Goal: Transaction & Acquisition: Purchase product/service

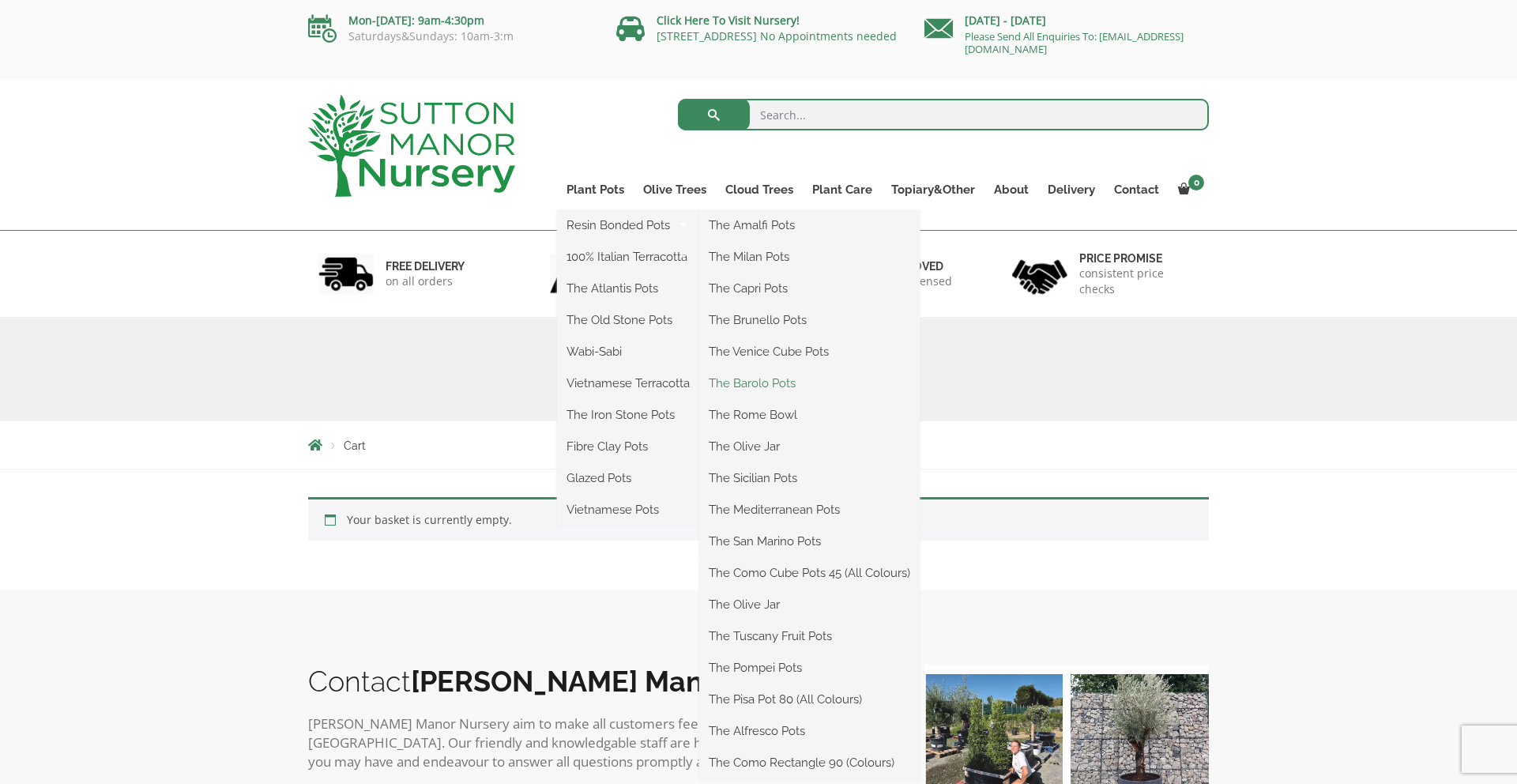
click at [764, 380] on link "The Barolo Pots" at bounding box center [809, 383] width 220 height 23
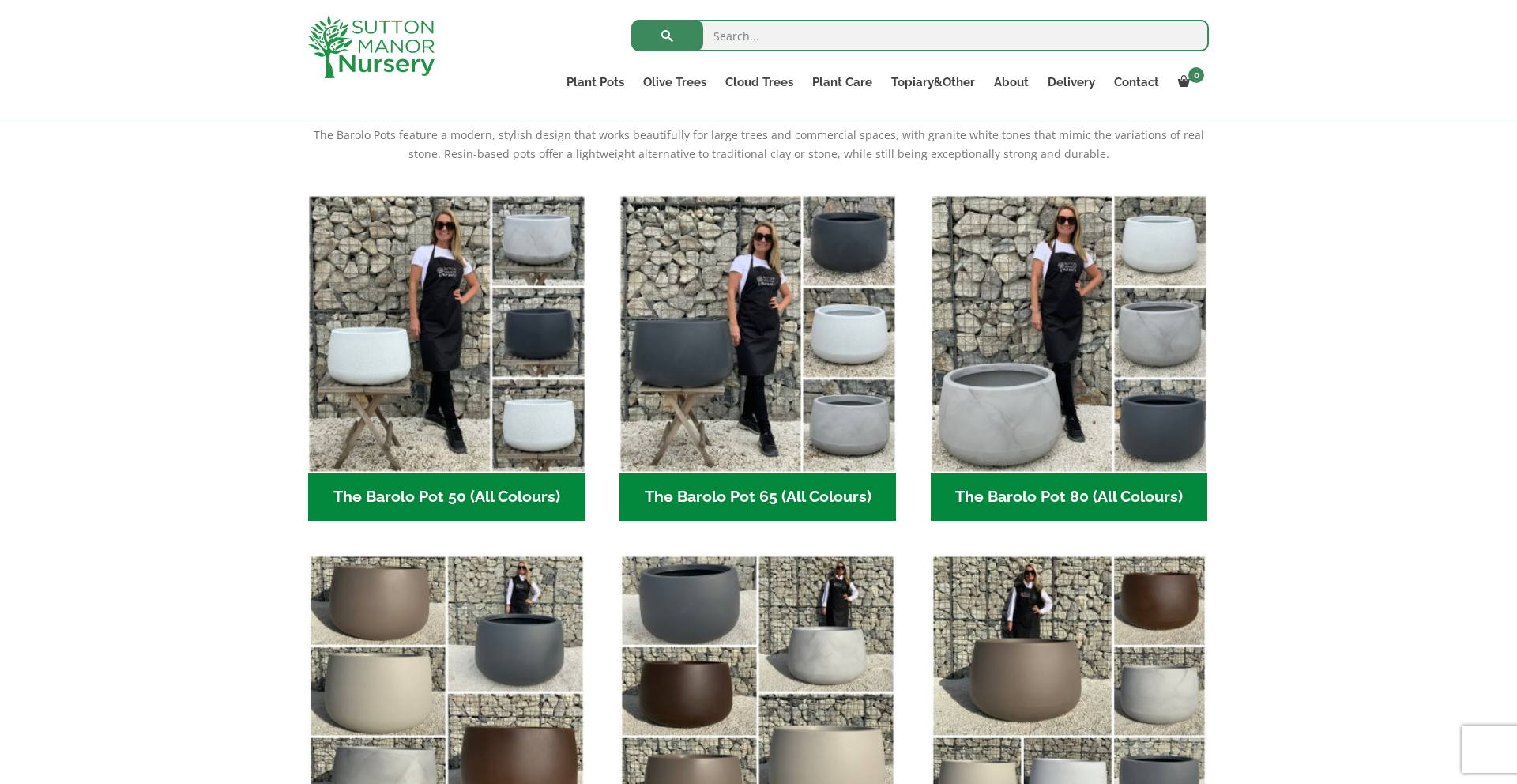
scroll to position [370, 0]
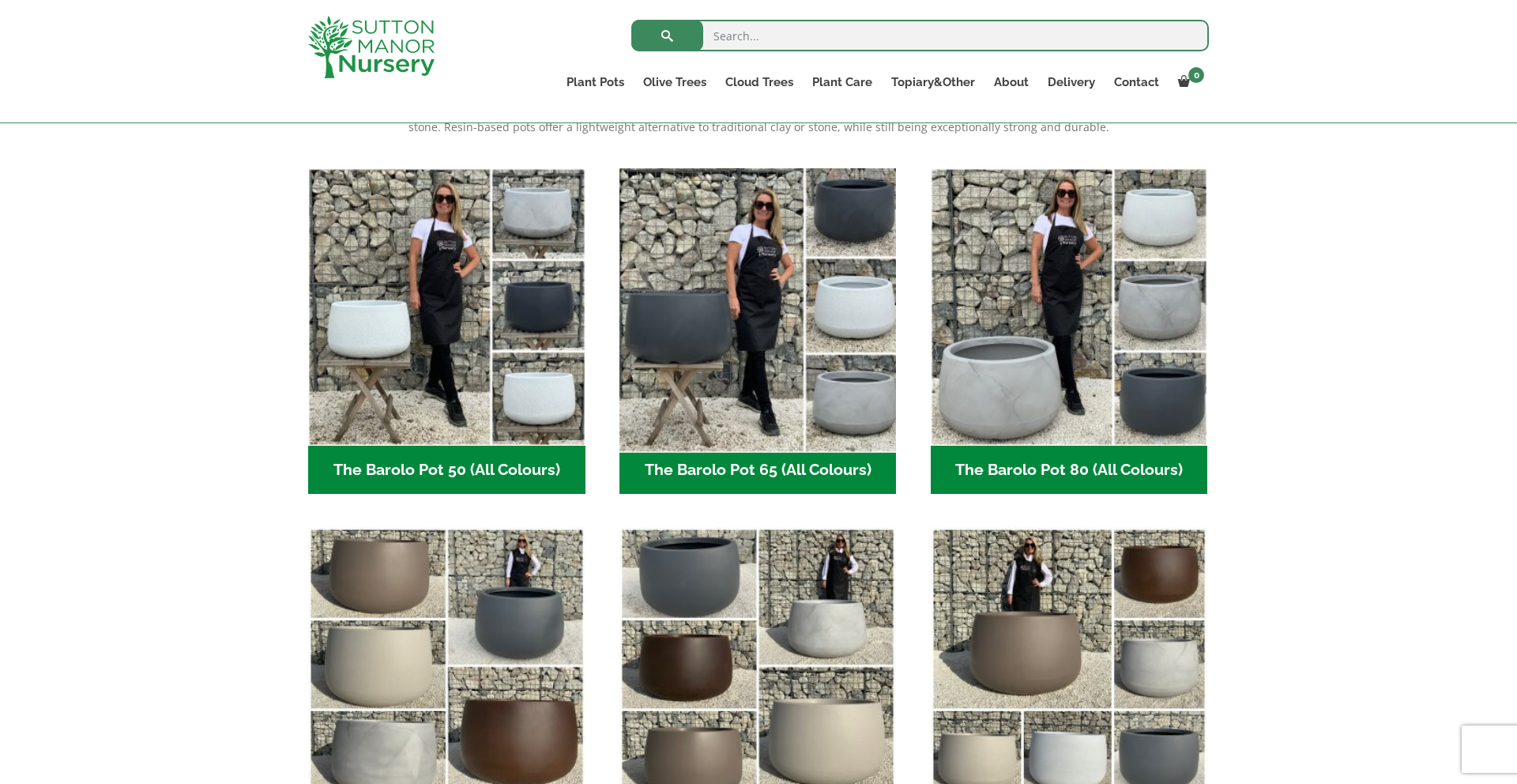
click at [698, 301] on img "Visit product category The Barolo Pot 65 (All Colours)" at bounding box center [758, 307] width 291 height 291
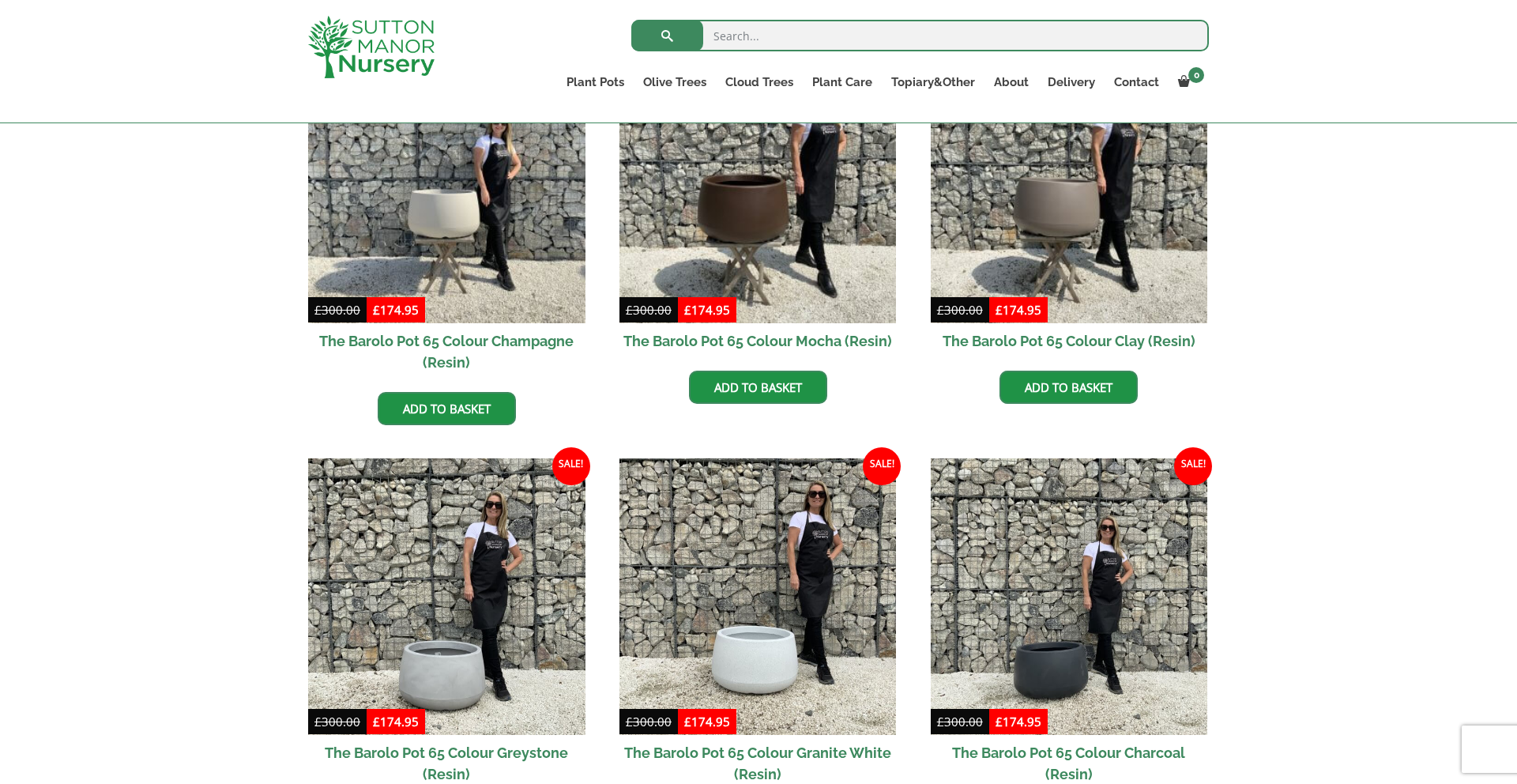
scroll to position [563, 0]
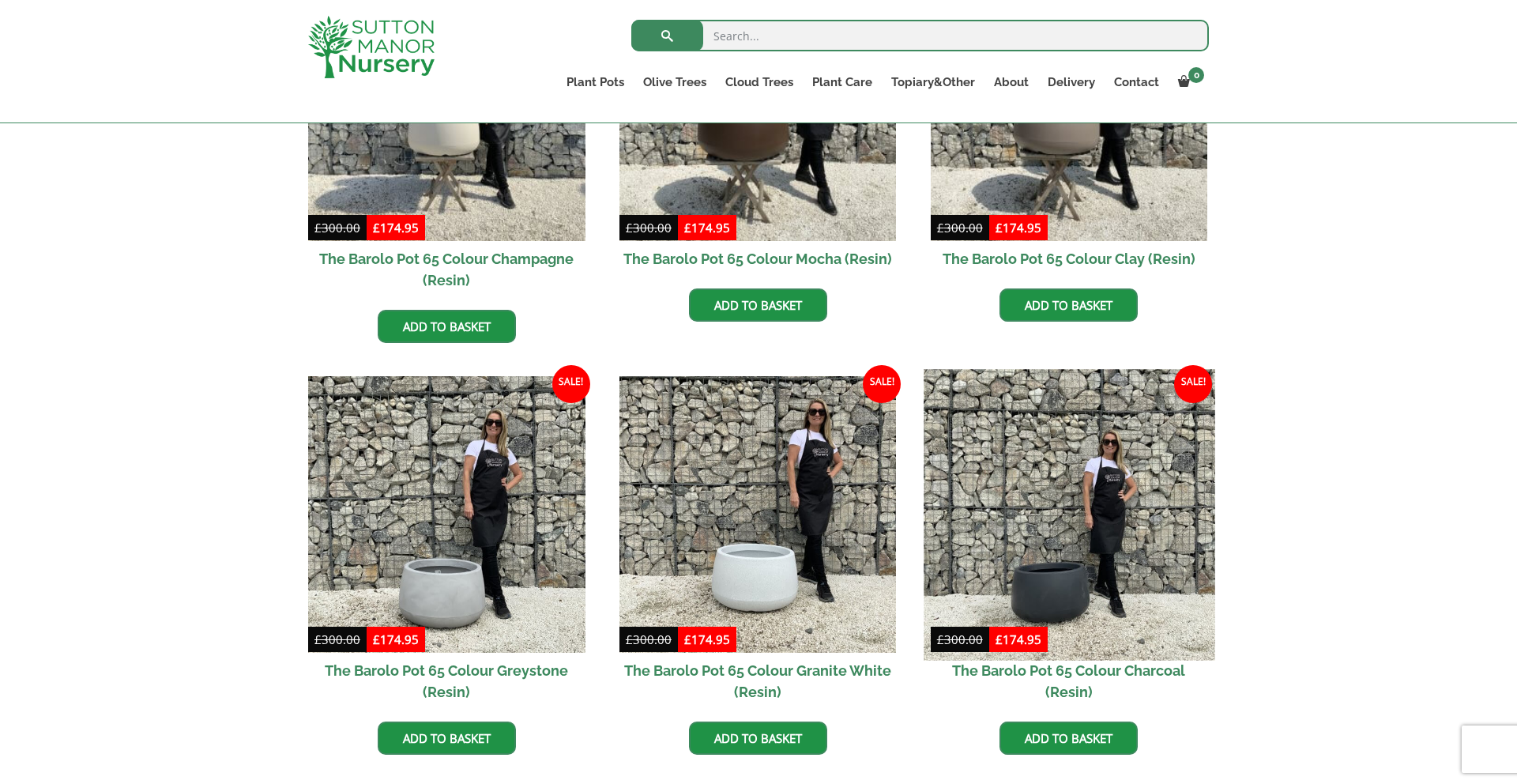
click at [1050, 561] on img at bounding box center [1069, 514] width 291 height 291
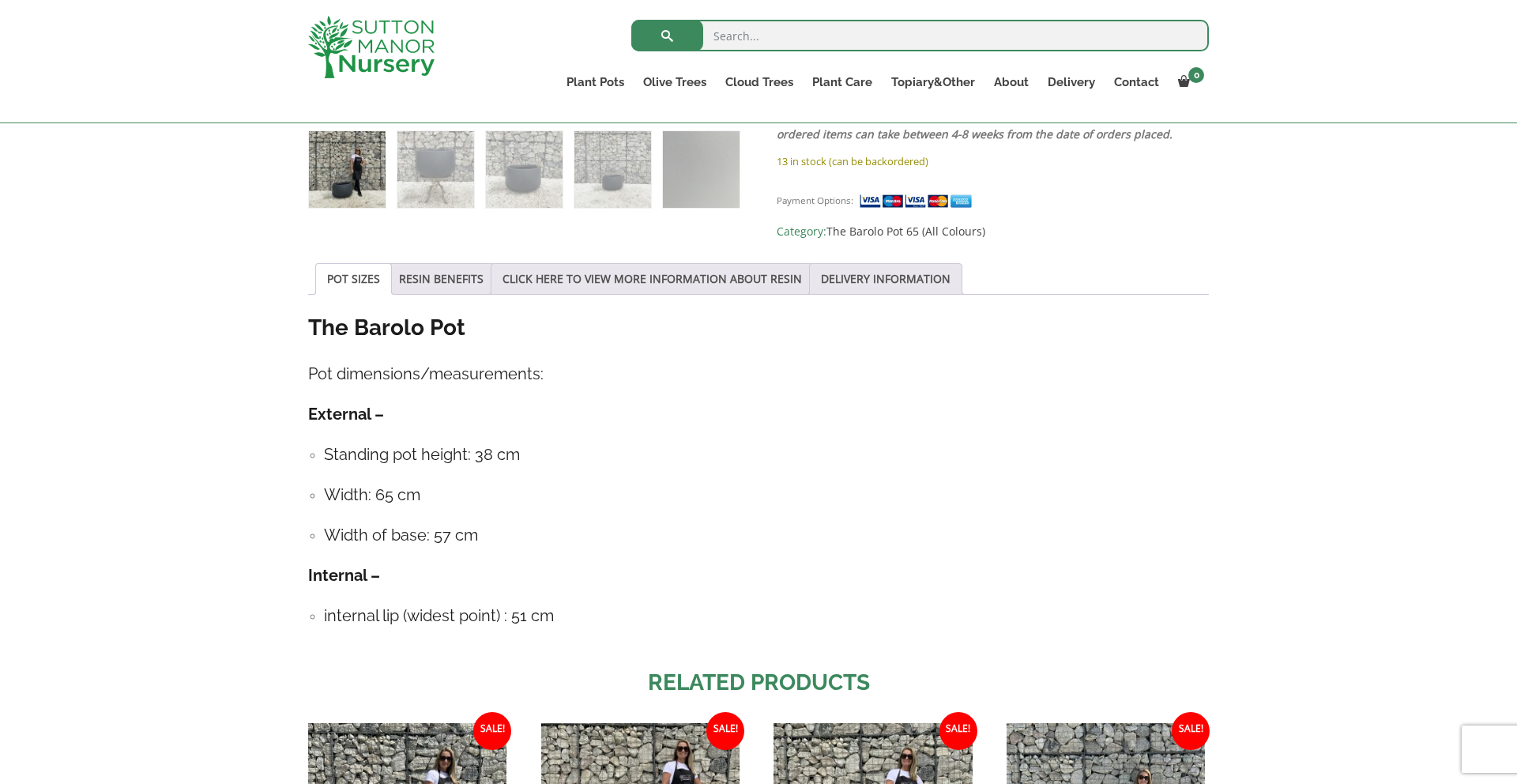
scroll to position [707, 0]
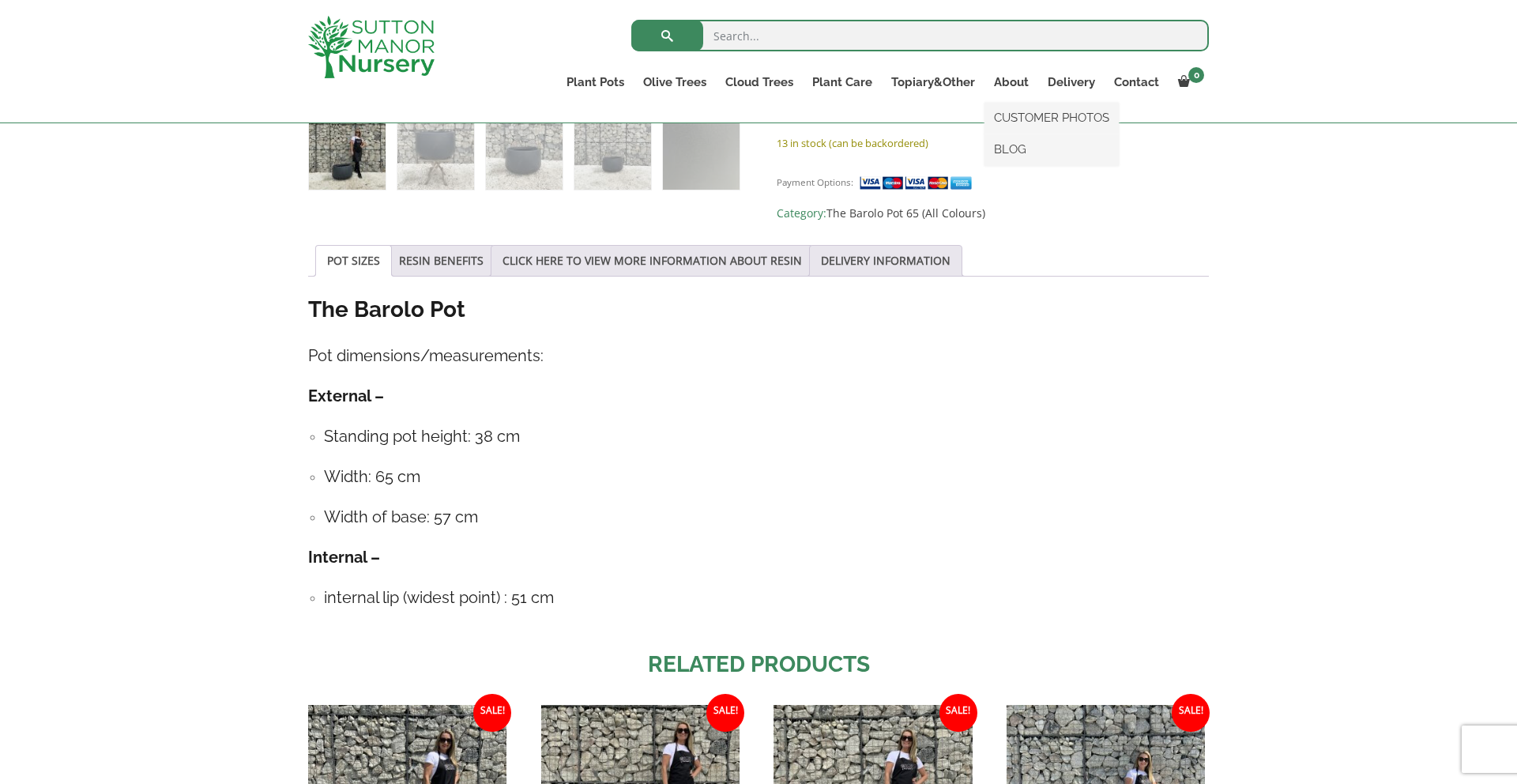
click at [1034, 103] on ul "CUSTOMER PHOTOS BLOG" at bounding box center [1051, 134] width 134 height 63
